Goal: Information Seeking & Learning: Check status

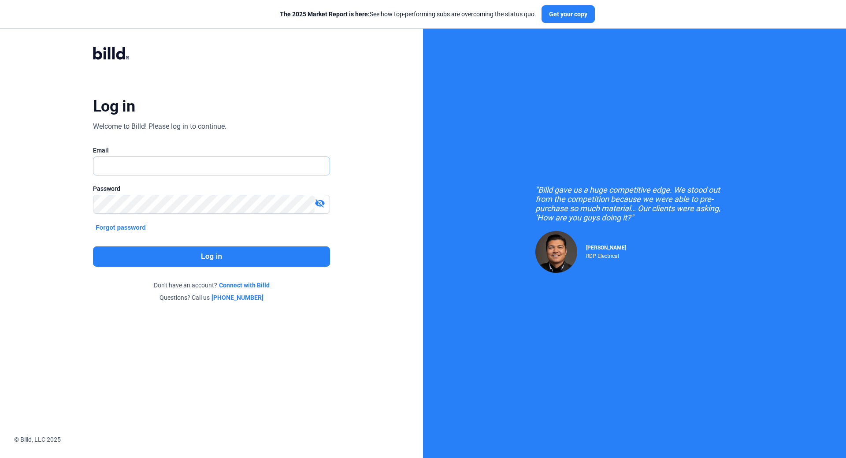
type input "[EMAIL_ADDRESS][DOMAIN_NAME]"
click at [205, 255] on button "Log in" at bounding box center [211, 256] width 237 height 20
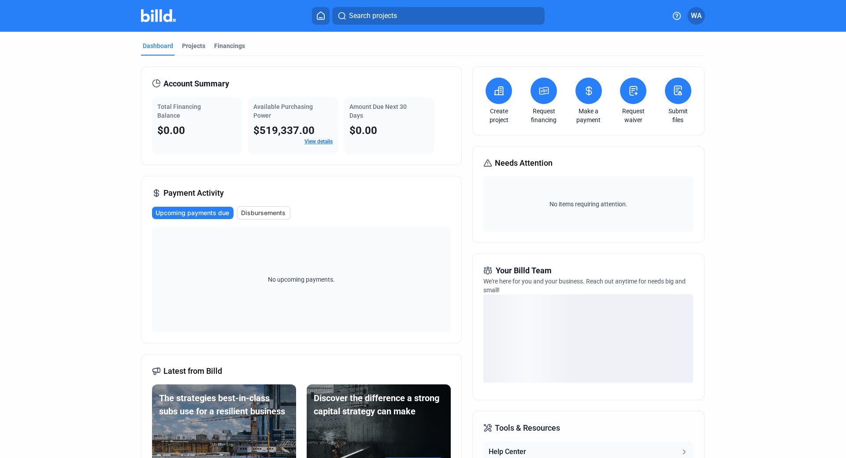
click at [795, 162] on dashboard "Dashboard Projects Financings Account Summary Total Financing Balance $0.00 Ava…" at bounding box center [422, 309] width 761 height 555
click at [278, 123] on div "$519,337.00" at bounding box center [292, 130] width 79 height 14
click at [322, 142] on link "View details" at bounding box center [318, 141] width 28 height 6
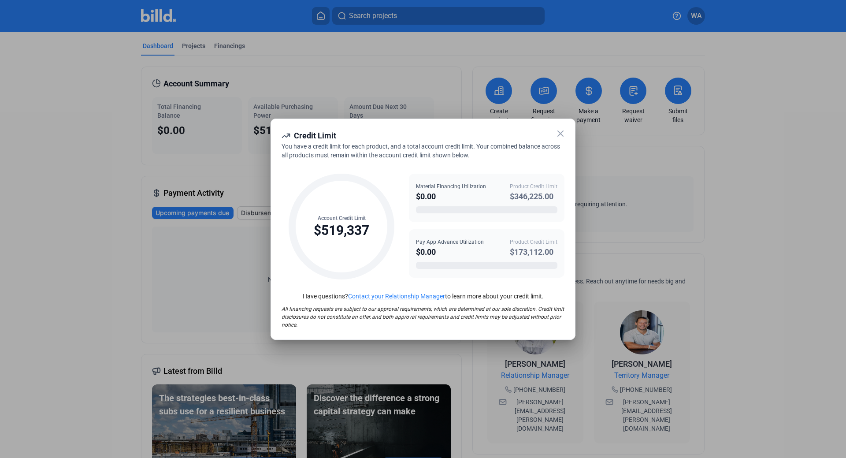
click at [562, 135] on icon at bounding box center [560, 133] width 11 height 11
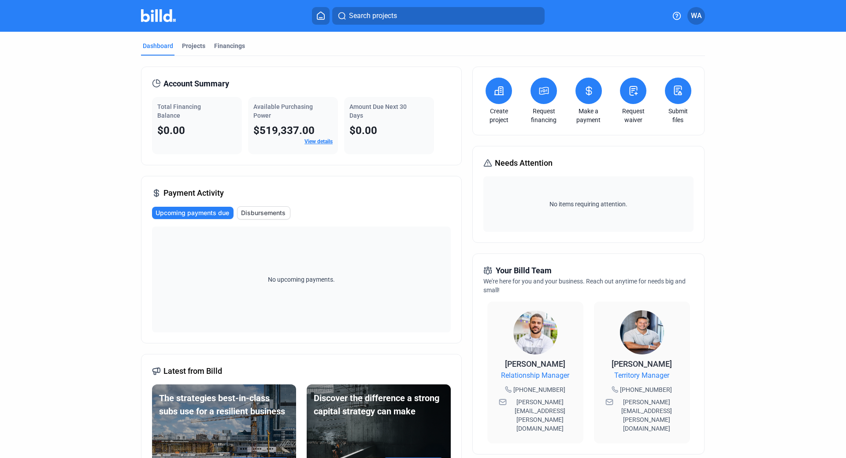
click at [109, 166] on dashboard "Dashboard Projects Financings Account Summary Total Financing Balance $0.00 Ava…" at bounding box center [422, 336] width 761 height 609
click at [784, 191] on dashboard "Dashboard Projects Financings Account Summary Total Financing Balance $0.00 Ava…" at bounding box center [422, 336] width 761 height 609
click at [767, 166] on dashboard "Dashboard Projects Financings Account Summary Total Financing Balance $0.00 Ava…" at bounding box center [422, 336] width 761 height 609
click at [768, 165] on dashboard "Dashboard Projects Financings Account Summary Total Financing Balance $0.00 Ava…" at bounding box center [422, 336] width 761 height 609
click at [804, 174] on div "Dashboard Projects Financings Account Summary Total Financing Balance $0.00 Ava…" at bounding box center [423, 336] width 846 height 609
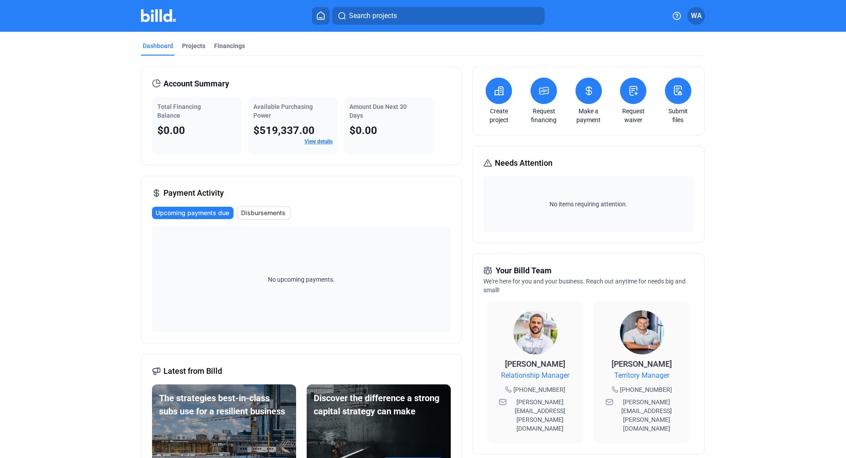
click at [803, 180] on div "Dashboard Projects Financings Account Summary Total Financing Balance $0.00 Ava…" at bounding box center [423, 336] width 846 height 609
click at [789, 209] on dashboard "Dashboard Projects Financings Account Summary Total Financing Balance $0.00 Ava…" at bounding box center [422, 336] width 761 height 609
drag, startPoint x: 547, startPoint y: 206, endPoint x: 654, endPoint y: 204, distance: 107.0
click at [654, 204] on span "No items requiring attention." at bounding box center [588, 203] width 203 height 9
click at [756, 203] on dashboard "Dashboard Projects Financings Account Summary Total Financing Balance $0.00 Ava…" at bounding box center [422, 336] width 761 height 609
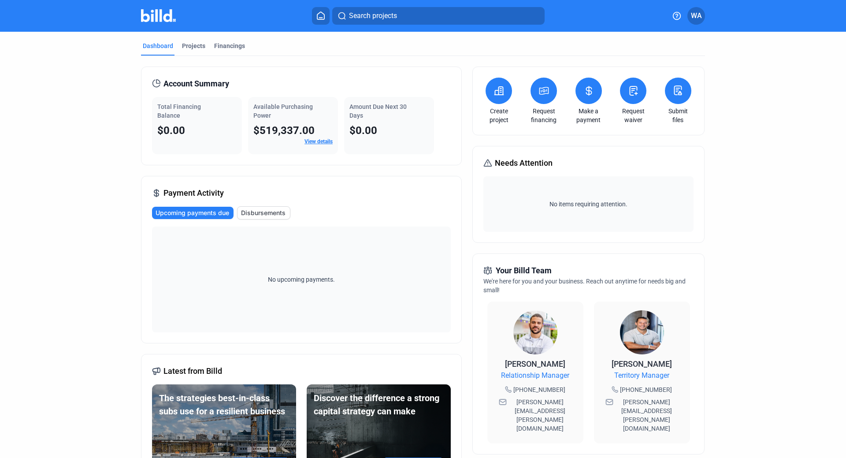
drag, startPoint x: 645, startPoint y: 204, endPoint x: 527, endPoint y: 205, distance: 117.6
click at [527, 205] on span "No items requiring attention." at bounding box center [588, 203] width 203 height 9
drag, startPoint x: 533, startPoint y: 204, endPoint x: 661, endPoint y: 207, distance: 128.2
click at [661, 207] on span "No items requiring attention." at bounding box center [588, 203] width 203 height 9
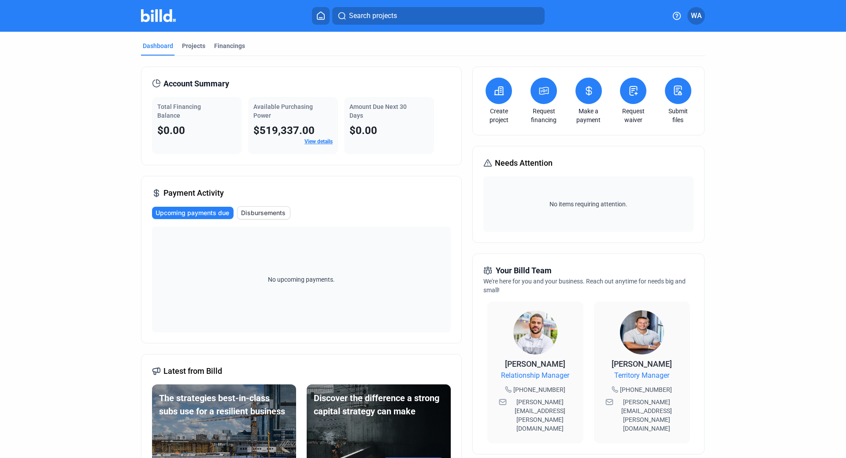
click at [752, 205] on dashboard "Dashboard Projects Financings Account Summary Total Financing Balance $0.00 Ava…" at bounding box center [422, 336] width 761 height 609
drag, startPoint x: 634, startPoint y: 204, endPoint x: 537, endPoint y: 201, distance: 96.9
click at [537, 201] on span "No items requiring attention." at bounding box center [588, 203] width 203 height 9
drag, startPoint x: 544, startPoint y: 203, endPoint x: 746, endPoint y: 199, distance: 201.7
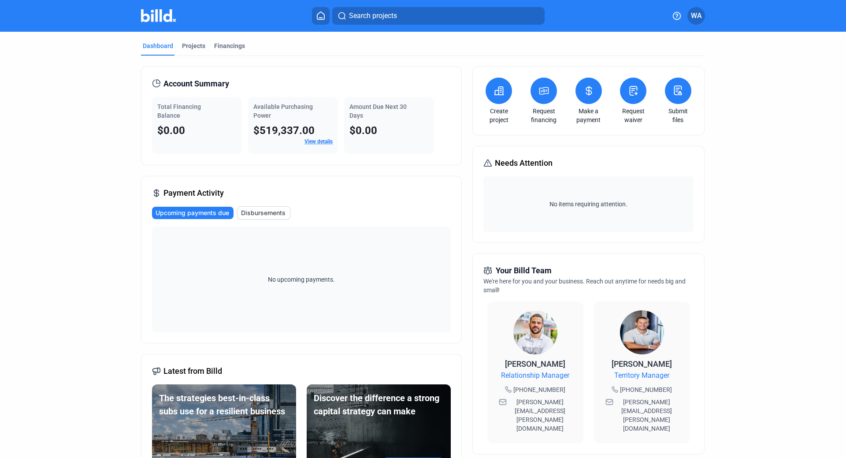
click at [746, 199] on dashboard "Dashboard Projects Financings Account Summary Total Financing Balance $0.00 Ava…" at bounding box center [422, 336] width 761 height 609
click at [761, 199] on dashboard "Dashboard Projects Financings Account Summary Total Financing Balance $0.00 Ava…" at bounding box center [422, 336] width 761 height 609
click at [616, 203] on span "No items requiring attention." at bounding box center [588, 203] width 203 height 9
drag, startPoint x: 645, startPoint y: 203, endPoint x: 560, endPoint y: 206, distance: 85.0
click at [560, 206] on span "No items requiring attention." at bounding box center [588, 203] width 203 height 9
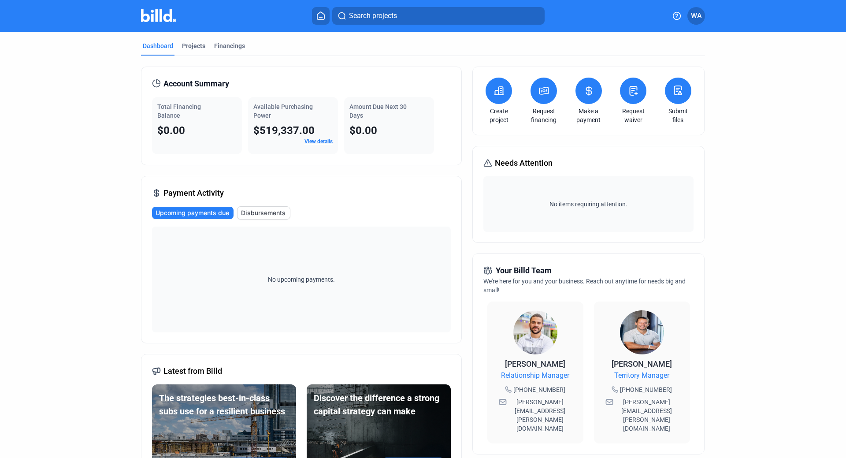
drag, startPoint x: 544, startPoint y: 204, endPoint x: 648, endPoint y: 207, distance: 103.5
click at [648, 207] on span "No items requiring attention." at bounding box center [588, 203] width 203 height 9
drag, startPoint x: 624, startPoint y: 203, endPoint x: 513, endPoint y: 209, distance: 111.1
click at [512, 209] on div "No items requiring attention." at bounding box center [588, 203] width 210 height 55
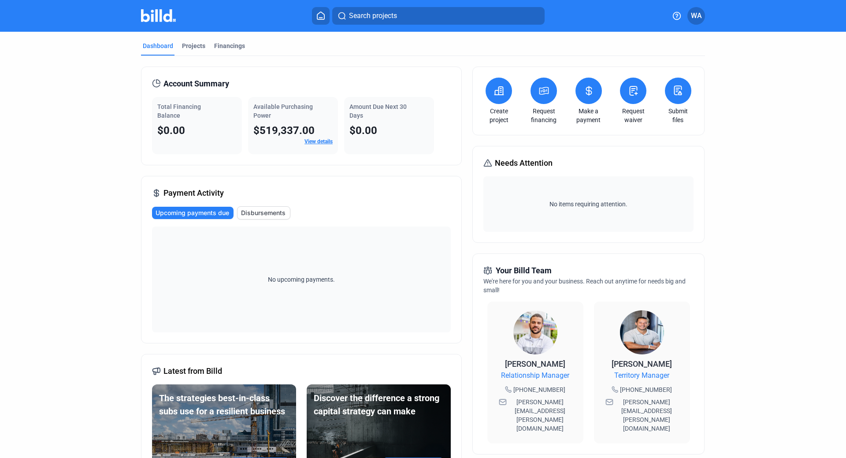
click at [545, 206] on span "No items requiring attention." at bounding box center [588, 203] width 203 height 9
drag, startPoint x: 543, startPoint y: 202, endPoint x: 776, endPoint y: 214, distance: 233.7
click at [776, 214] on dashboard "Dashboard Projects Financings Account Summary Total Financing Balance $0.00 Ava…" at bounding box center [422, 336] width 761 height 609
click at [724, 218] on dashboard "Dashboard Projects Financings Account Summary Total Financing Balance $0.00 Ava…" at bounding box center [422, 336] width 761 height 609
drag, startPoint x: 628, startPoint y: 202, endPoint x: 512, endPoint y: 206, distance: 116.3
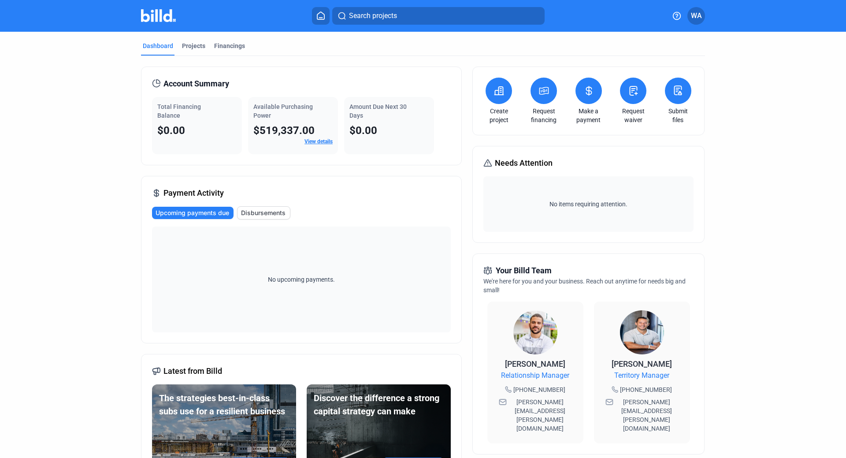
click at [512, 206] on span "No items requiring attention." at bounding box center [588, 203] width 203 height 9
click at [561, 206] on span "No items requiring attention." at bounding box center [588, 203] width 203 height 9
drag, startPoint x: 547, startPoint y: 200, endPoint x: 659, endPoint y: 204, distance: 112.4
click at [659, 204] on span "No items requiring attention." at bounding box center [588, 203] width 203 height 9
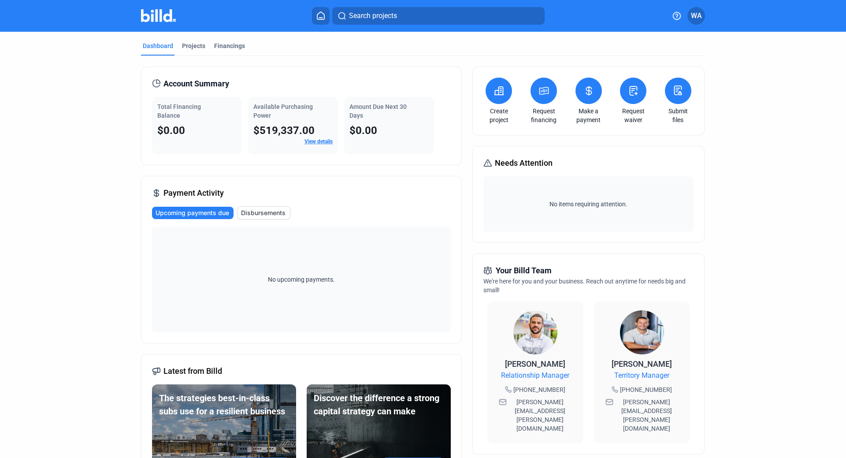
click at [637, 203] on span "No items requiring attention." at bounding box center [588, 203] width 203 height 9
drag, startPoint x: 637, startPoint y: 203, endPoint x: 555, endPoint y: 199, distance: 82.0
click at [556, 198] on div "No items requiring attention." at bounding box center [588, 203] width 210 height 55
click at [553, 201] on span "No items requiring attention." at bounding box center [588, 203] width 203 height 9
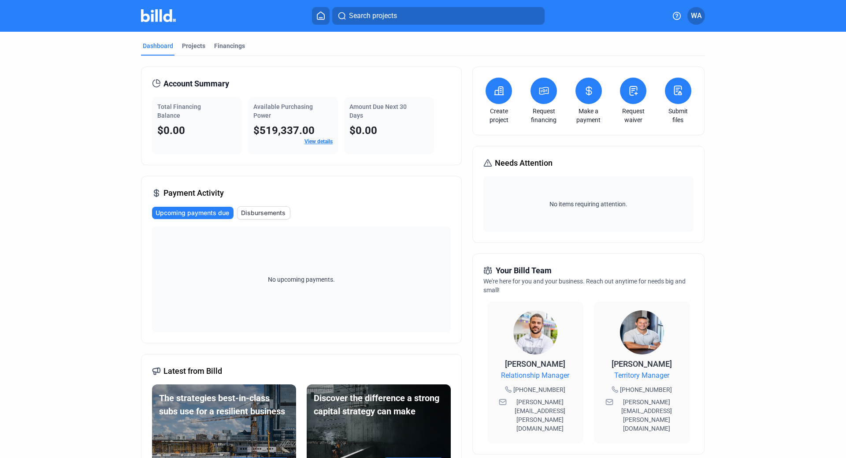
drag, startPoint x: 547, startPoint y: 205, endPoint x: 643, endPoint y: 203, distance: 96.0
click at [643, 203] on span "No items requiring attention." at bounding box center [588, 203] width 203 height 9
click at [765, 140] on dashboard "Dashboard Projects Financings Account Summary Total Financing Balance $0.00 Ava…" at bounding box center [422, 336] width 761 height 609
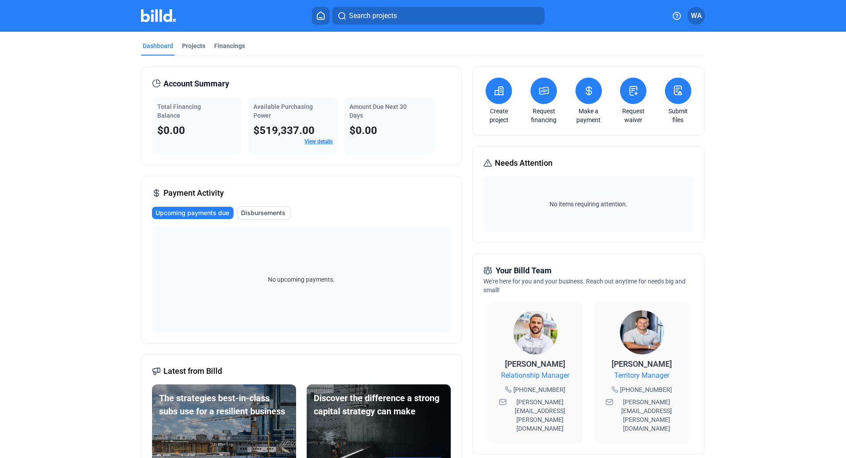
click at [753, 127] on dashboard "Dashboard Projects Financings Account Summary Total Financing Balance $0.00 Ava…" at bounding box center [422, 336] width 761 height 609
click at [818, 72] on div "Dashboard Projects Financings Account Summary Total Financing Balance $0.00 Ava…" at bounding box center [423, 336] width 846 height 609
click at [571, 40] on mat-tab-group "Dashboard Projects Financings Account Summary Total Financing Balance $0.00 Ava…" at bounding box center [423, 336] width 564 height 609
click at [370, 19] on span "Search projects" at bounding box center [373, 16] width 48 height 11
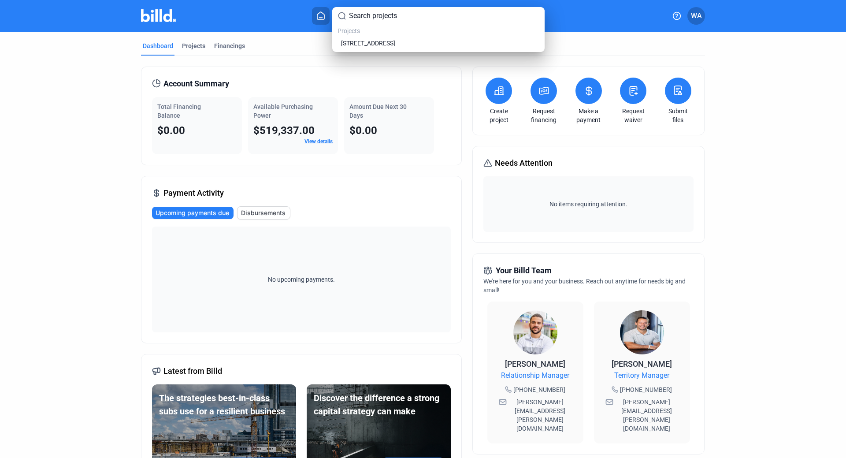
click at [274, 47] on div at bounding box center [423, 229] width 846 height 458
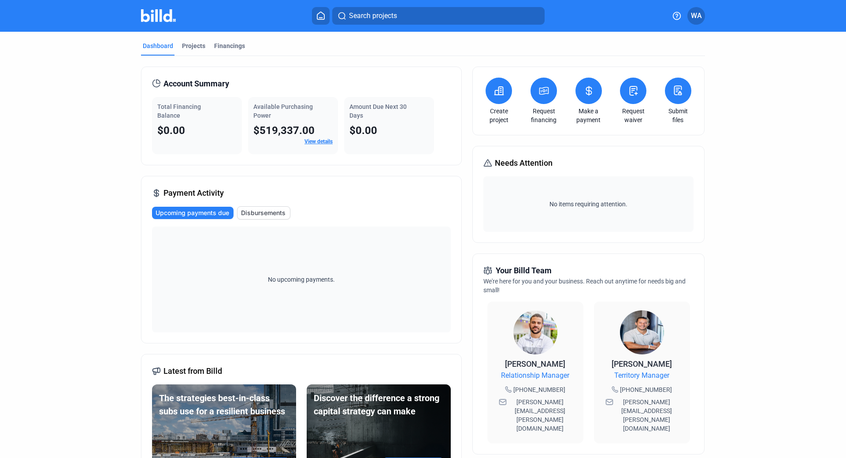
click at [393, 41] on div "Dashboard Projects Financings" at bounding box center [423, 48] width 564 height 14
click at [747, 191] on dashboard "Dashboard Projects Financings Account Summary Total Financing Balance $0.00 Ava…" at bounding box center [422, 336] width 761 height 609
